Goal: Task Accomplishment & Management: Complete application form

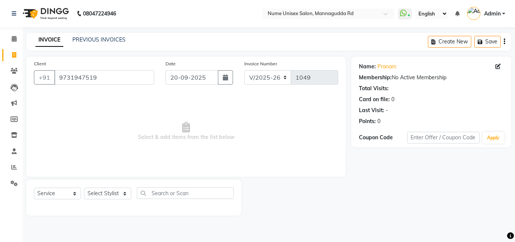
select select "7047"
select select "service"
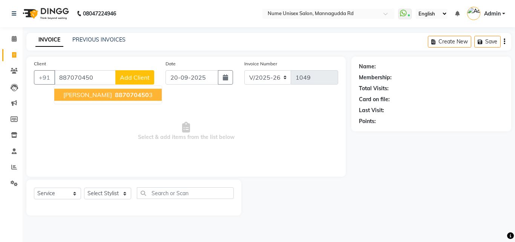
click at [118, 96] on span "887070450" at bounding box center [132, 95] width 34 height 8
type input "8870704503"
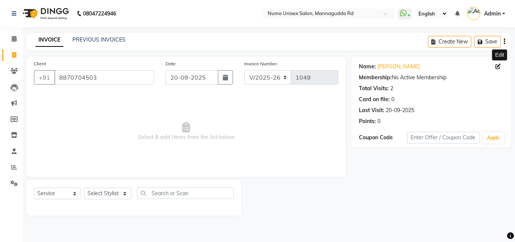
click at [498, 67] on icon at bounding box center [497, 66] width 5 height 5
select select "[DEMOGRAPHIC_DATA]"
select select "48902"
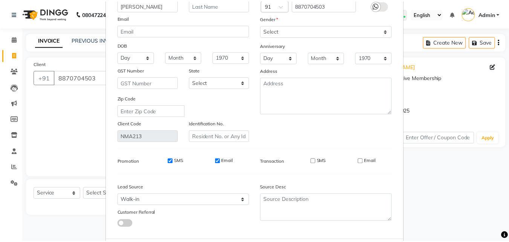
scroll to position [93, 0]
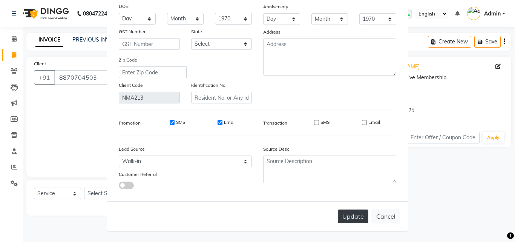
click at [350, 210] on div "Update Cancel" at bounding box center [257, 216] width 301 height 30
click at [350, 211] on button "Update" at bounding box center [353, 216] width 31 height 14
select select
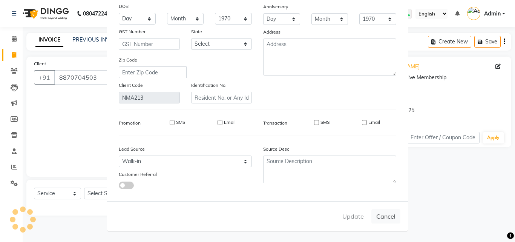
select select
checkbox input "false"
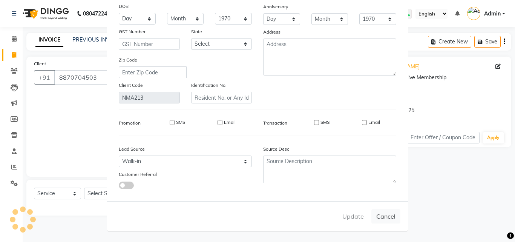
checkbox input "false"
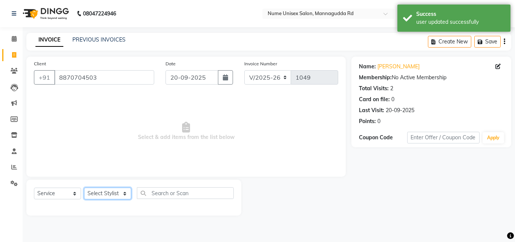
click at [113, 192] on select "Select Stylist Admin [PERSON_NAME] [PERSON_NAME] S [PERSON_NAME] Mohd [PERSON_N…" at bounding box center [107, 193] width 47 height 12
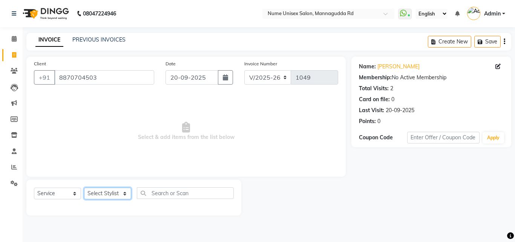
select select "61524"
click at [84, 187] on select "Select Stylist Admin [PERSON_NAME] [PERSON_NAME] S [PERSON_NAME] Mohd [PERSON_N…" at bounding box center [107, 193] width 47 height 12
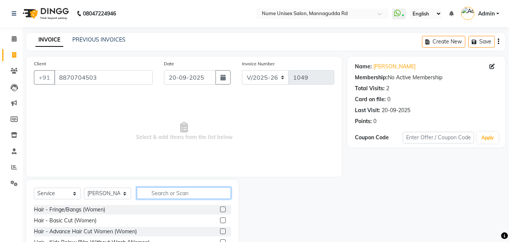
click at [163, 192] on input "text" at bounding box center [184, 193] width 94 height 12
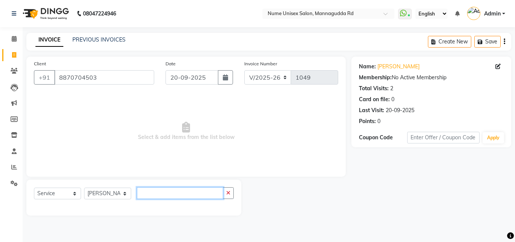
scroll to position [0, 2097]
type input "..."
